Goal: Entertainment & Leisure: Consume media (video, audio)

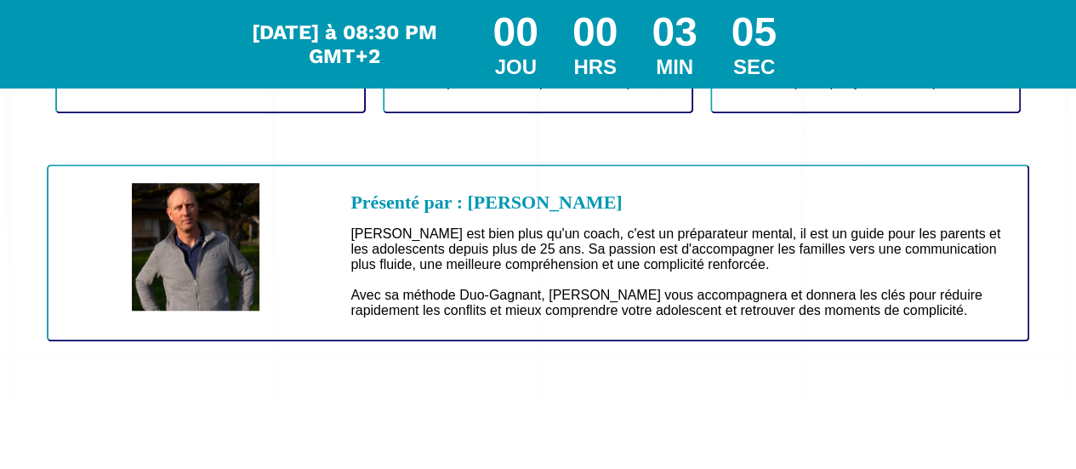
scroll to position [596, 0]
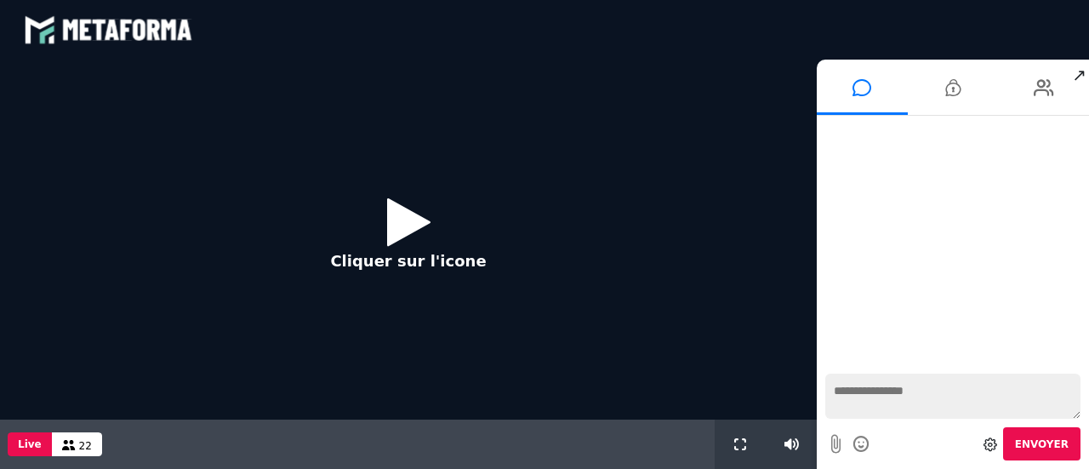
click at [402, 222] on icon at bounding box center [408, 221] width 43 height 55
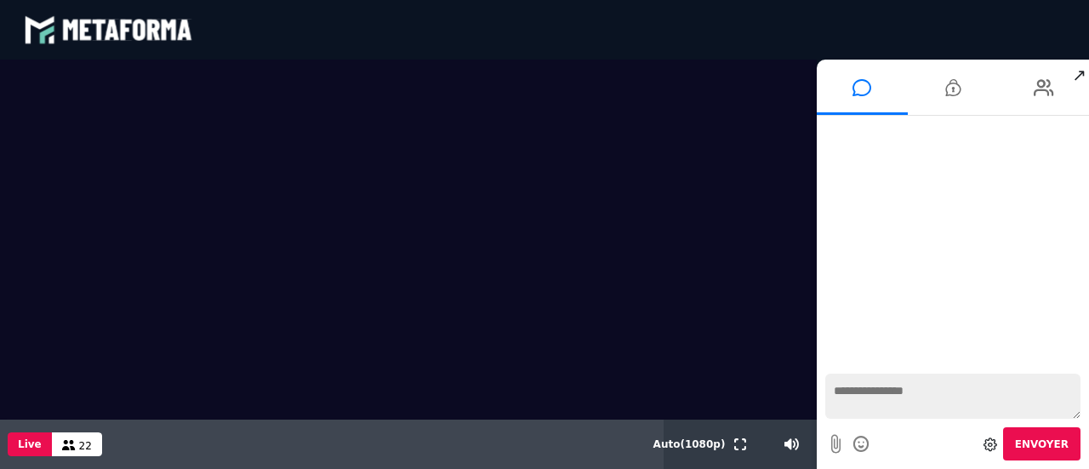
click at [1084, 71] on span "↗" at bounding box center [1080, 75] width 20 height 31
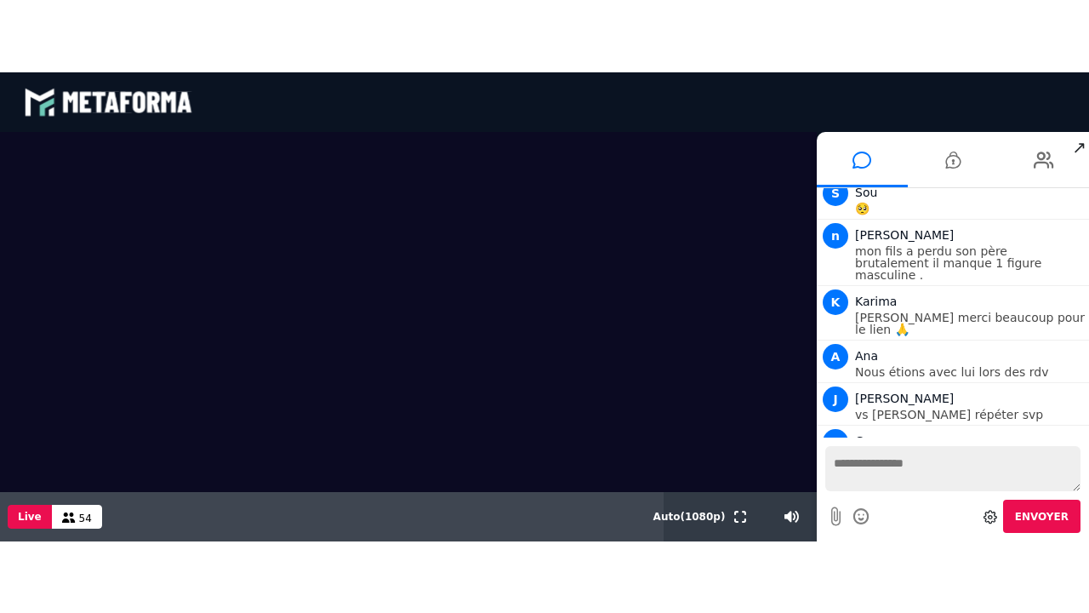
scroll to position [5723, 0]
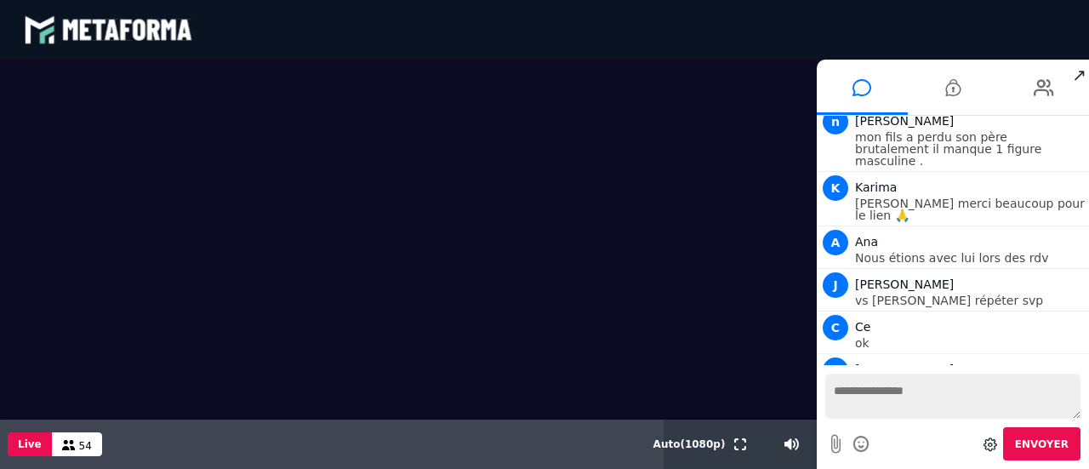
click at [247, 280] on video at bounding box center [408, 240] width 817 height 360
click at [736, 447] on icon at bounding box center [740, 444] width 12 height 12
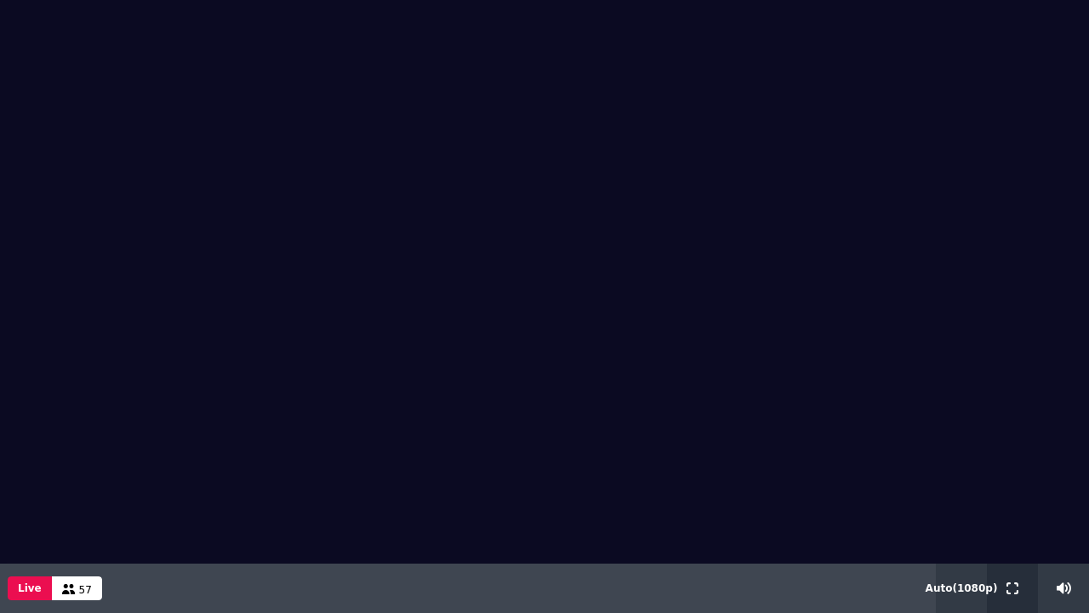
click at [1009, 468] on icon at bounding box center [1013, 588] width 12 height 12
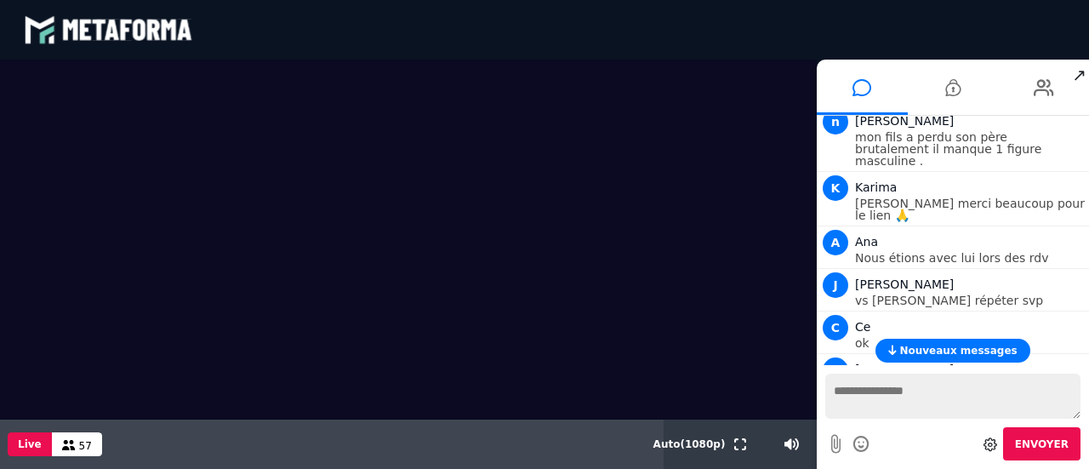
click at [1079, 76] on span "↗" at bounding box center [1080, 75] width 20 height 31
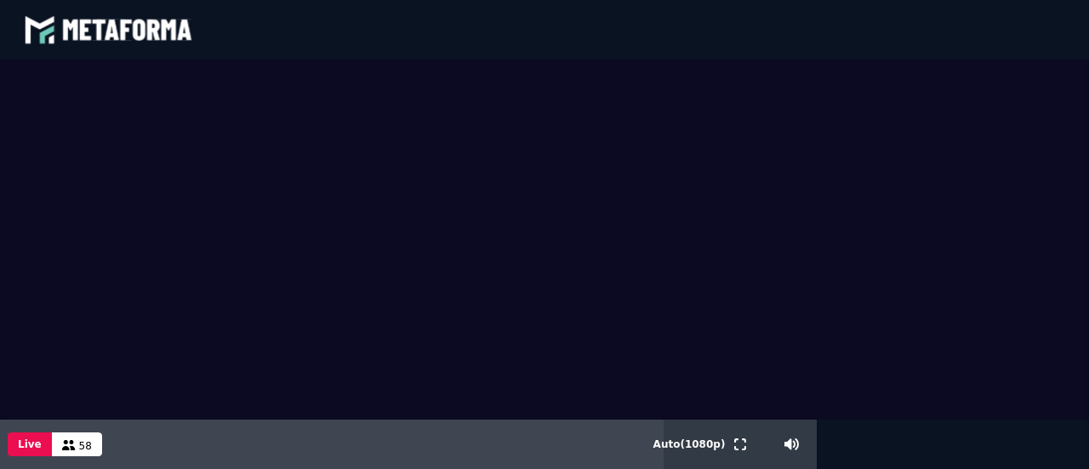
click at [1007, 86] on video at bounding box center [544, 240] width 1089 height 360
click at [740, 445] on icon at bounding box center [740, 444] width 12 height 12
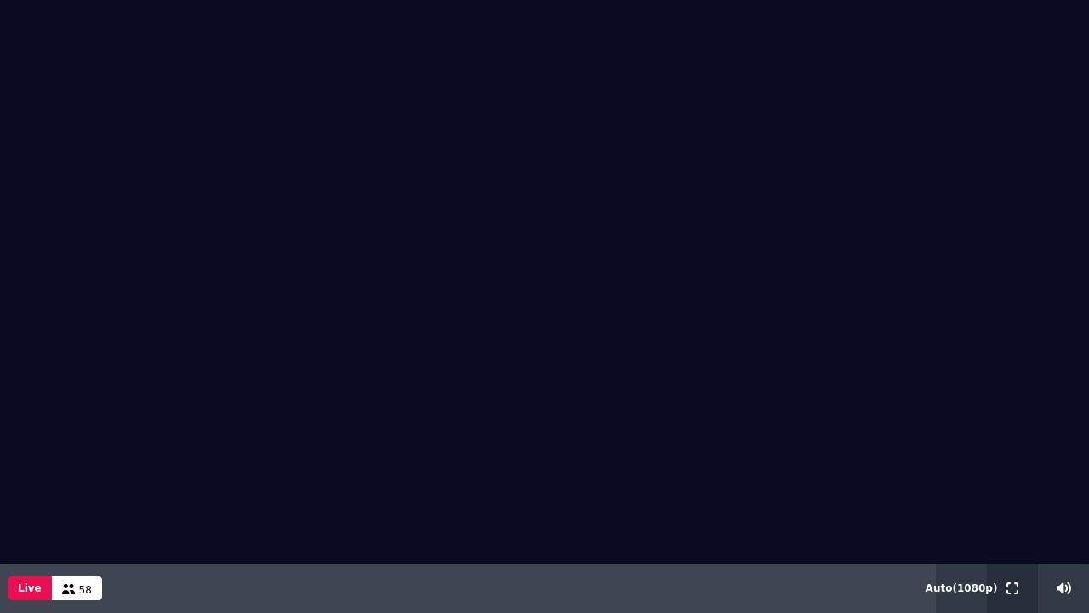
click at [1014, 468] on icon at bounding box center [1013, 588] width 12 height 12
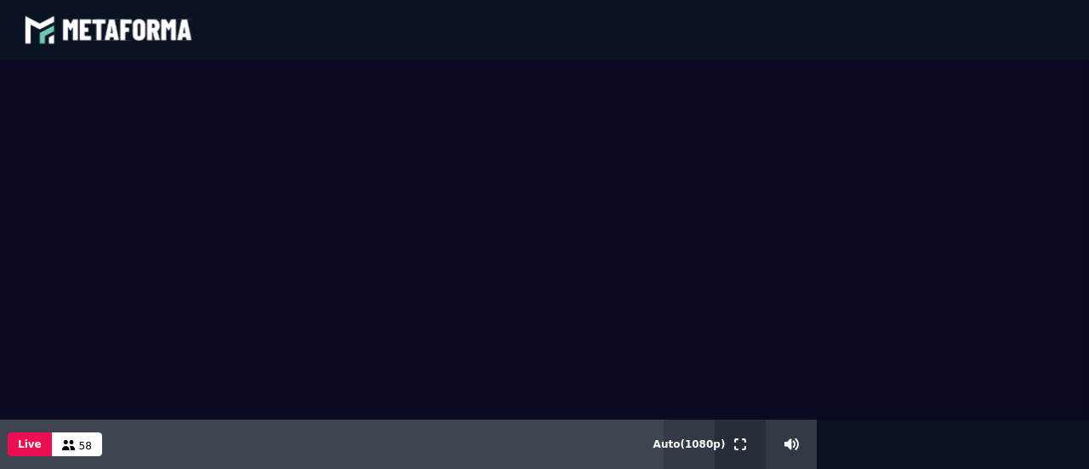
click at [740, 448] on icon at bounding box center [740, 444] width 12 height 12
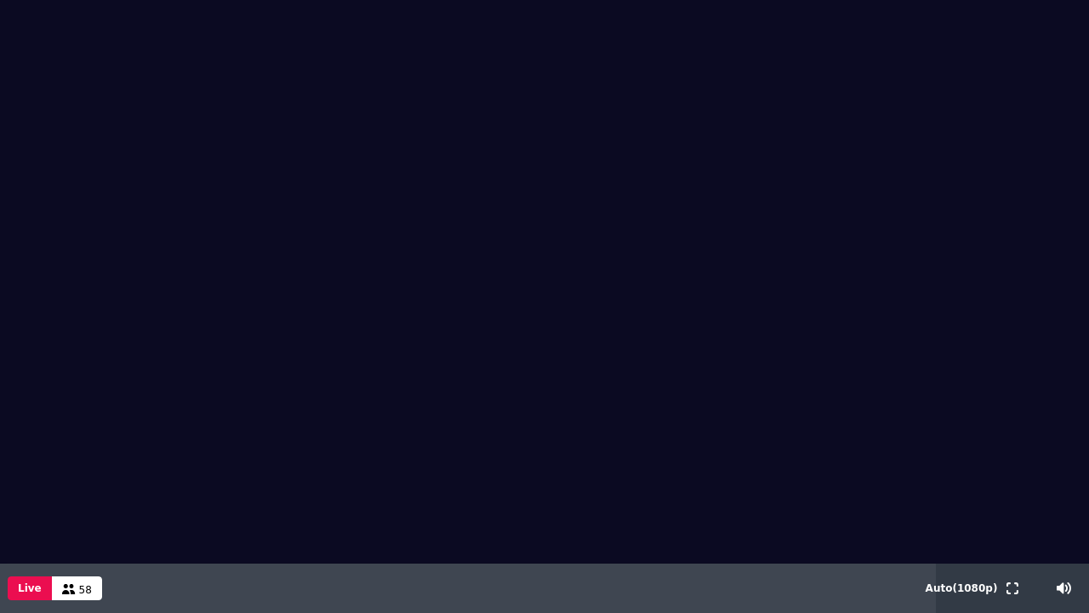
click at [68, 468] on icon at bounding box center [69, 589] width 14 height 10
click at [1011, 468] on icon at bounding box center [1013, 588] width 12 height 12
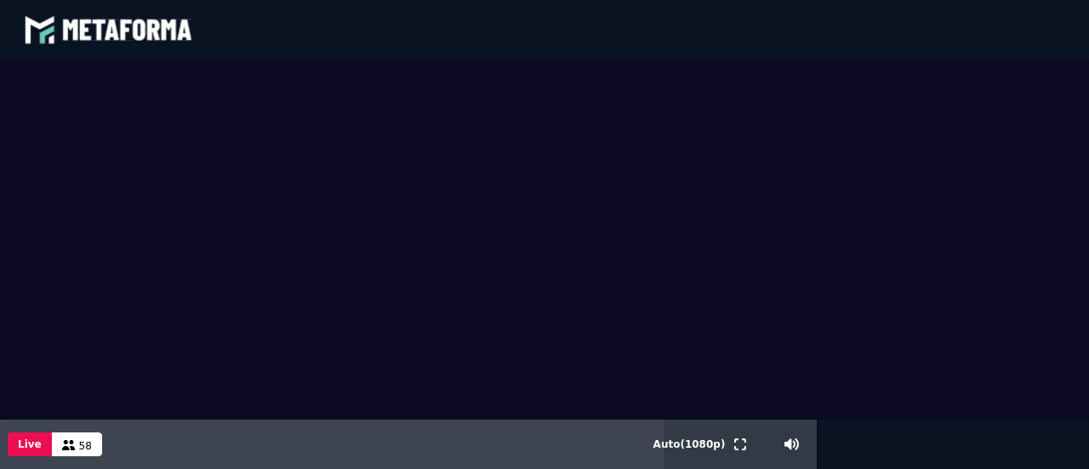
click at [1059, 414] on video at bounding box center [544, 240] width 1089 height 360
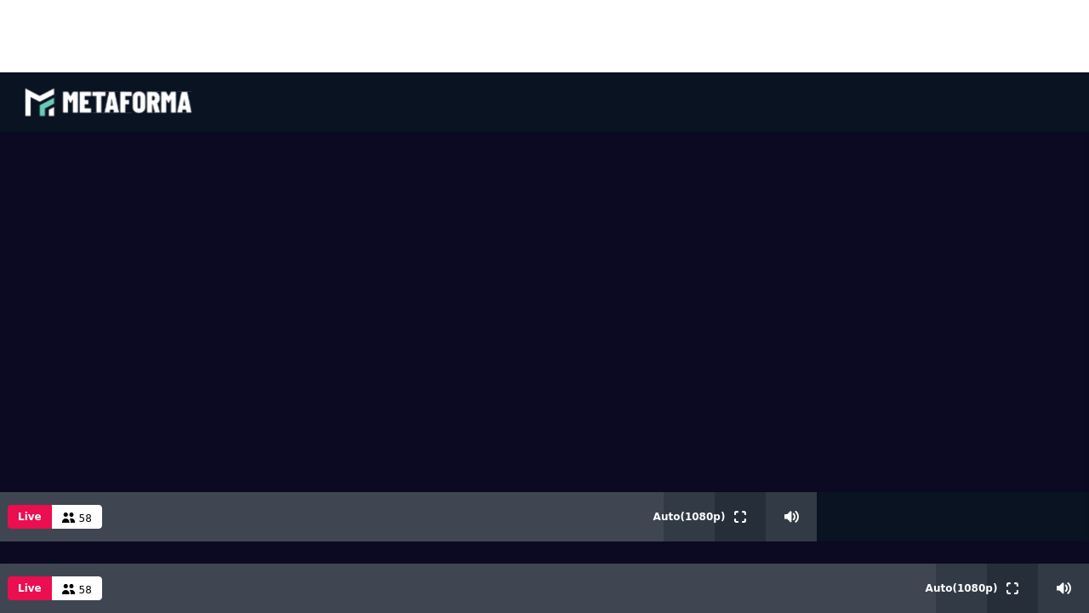
drag, startPoint x: 740, startPoint y: 520, endPoint x: 740, endPoint y: 623, distance: 103.0
click at [740, 468] on icon at bounding box center [740, 516] width 12 height 12
